Goal: Task Accomplishment & Management: Manage account settings

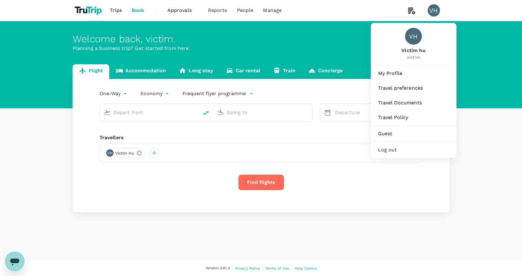
click at [435, 8] on div "VH" at bounding box center [433, 10] width 12 height 12
click at [433, 12] on div "VH" at bounding box center [433, 10] width 12 height 12
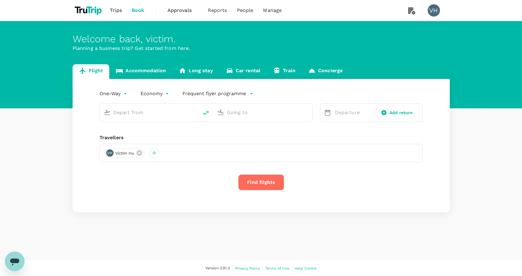
click at [433, 12] on div "VH" at bounding box center [433, 10] width 12 height 12
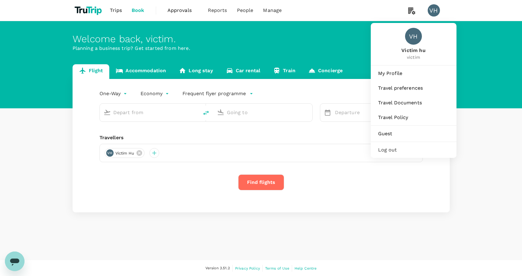
click at [390, 147] on span "Log out" at bounding box center [413, 149] width 71 height 7
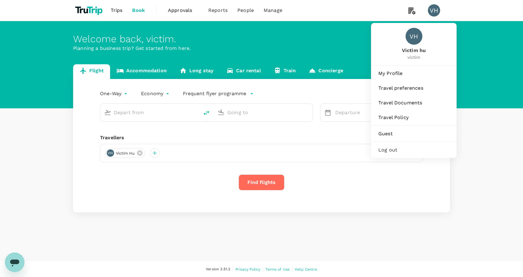
click at [434, 16] on div "VH" at bounding box center [434, 10] width 12 height 12
click at [393, 81] on div "My Profile Travel preferences Travel Documents Travel Policy Guest" at bounding box center [414, 102] width 86 height 75
click at [394, 77] on span "My Profile" at bounding box center [413, 73] width 71 height 7
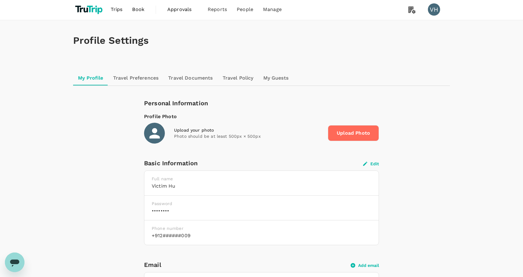
scroll to position [66, 0]
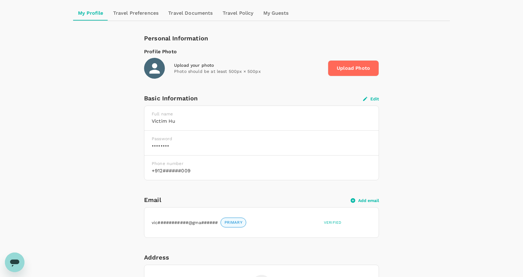
click at [368, 98] on icon "button" at bounding box center [365, 99] width 6 height 6
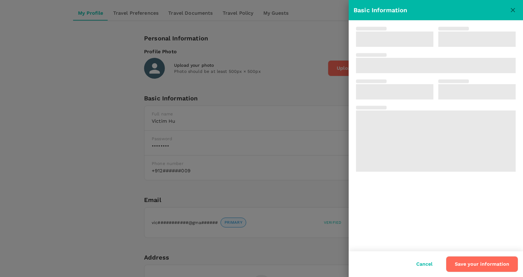
type input "Victim"
type input "hu"
type input "91"
type input "2345679009"
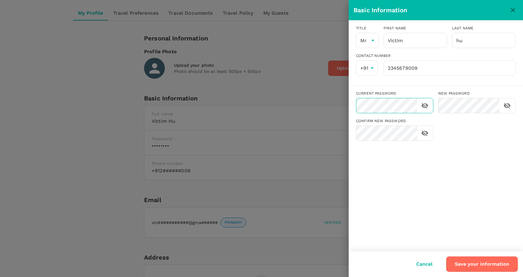
click at [424, 108] on icon "toggle password visibility" at bounding box center [424, 105] width 7 height 7
click at [510, 103] on icon "toggle password visibility" at bounding box center [506, 105] width 7 height 7
click at [475, 269] on button "Save your information" at bounding box center [482, 264] width 72 height 16
